Goal: Connect with others: Connect with others

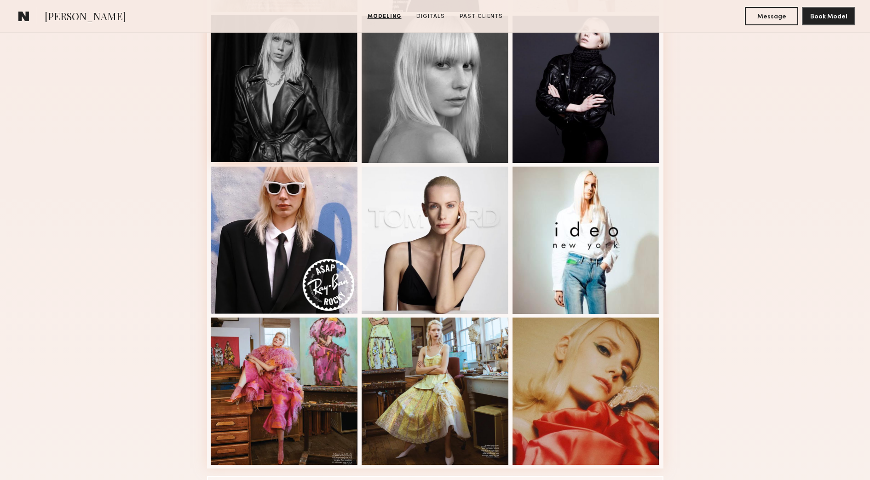
scroll to position [460, 0]
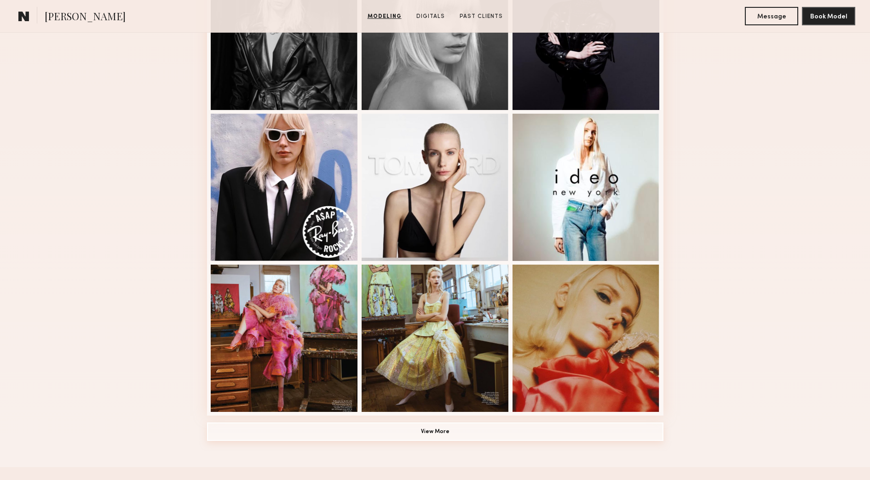
click at [417, 441] on button "View More" at bounding box center [435, 432] width 457 height 18
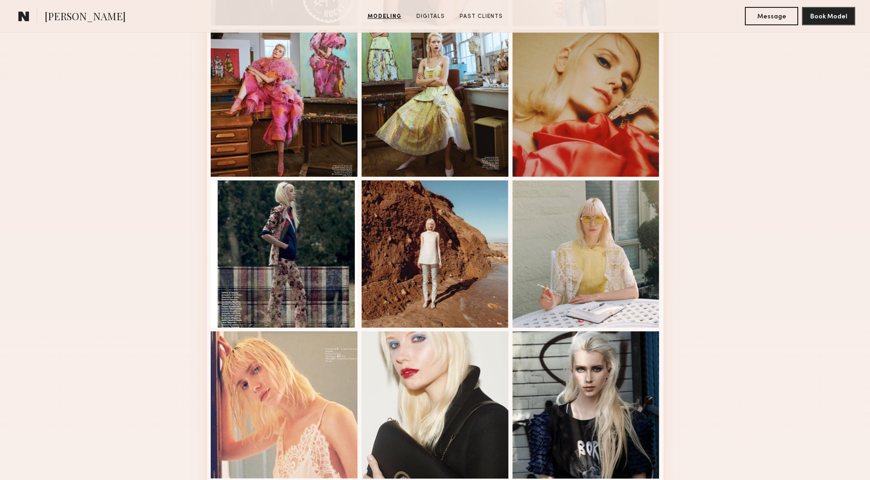
scroll to position [690, 0]
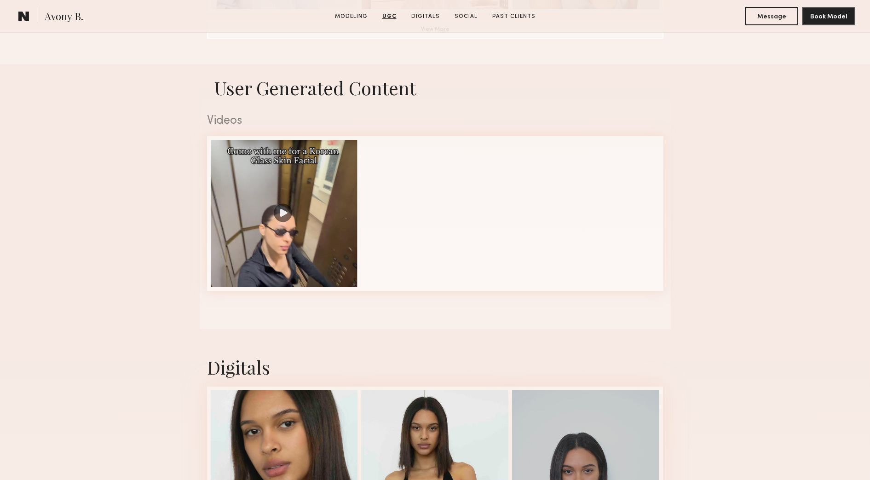
scroll to position [1208, 0]
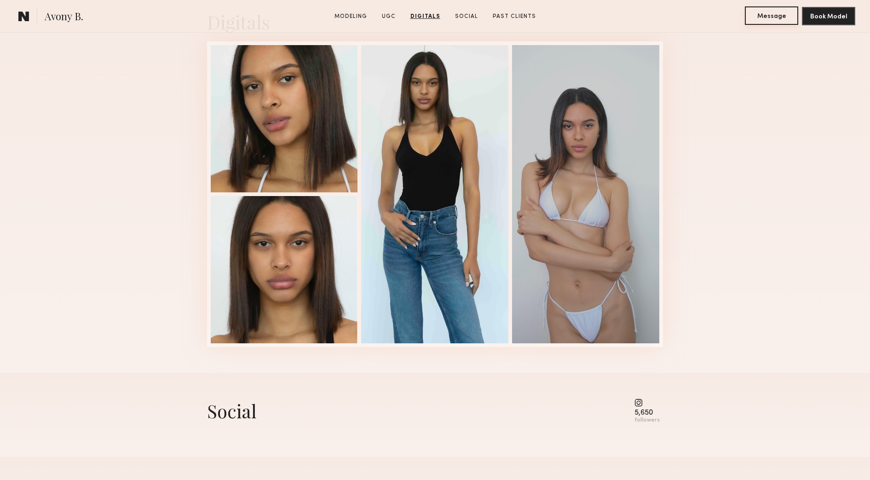
click at [777, 20] on button "Message" at bounding box center [771, 15] width 53 height 18
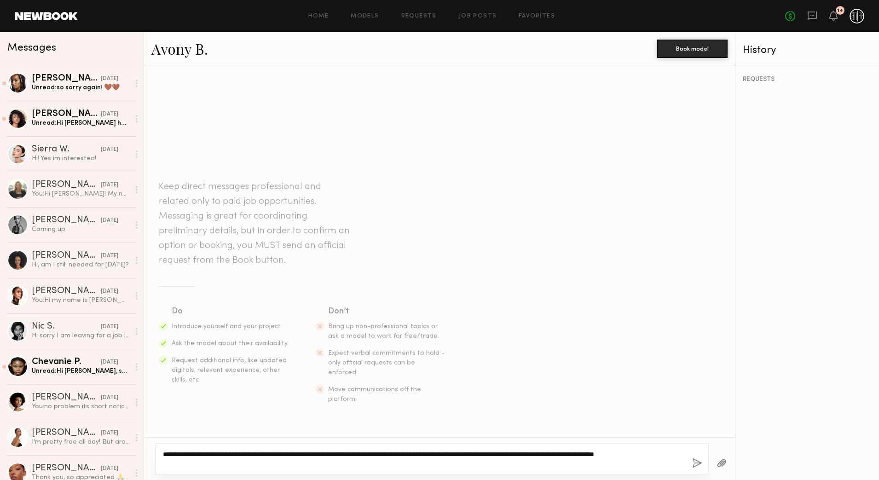
type textarea "**********"
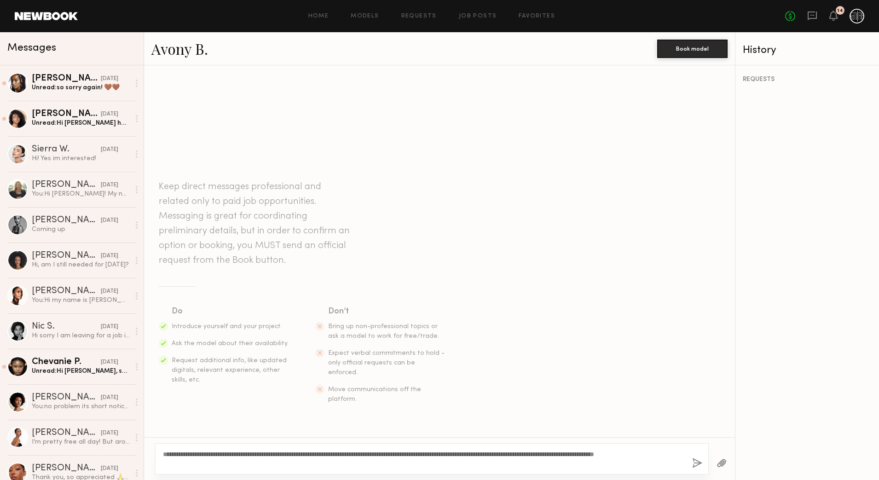
click at [696, 464] on button "button" at bounding box center [697, 464] width 10 height 12
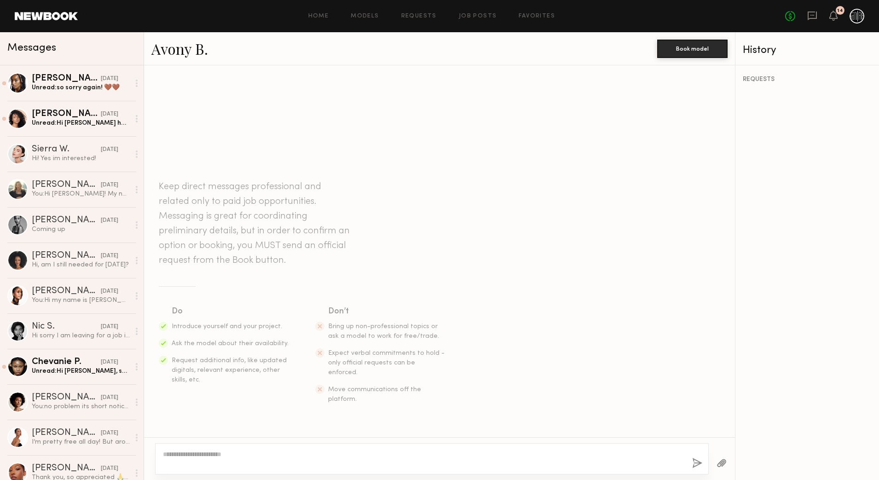
scroll to position [36, 0]
